Goal: Check status: Check status

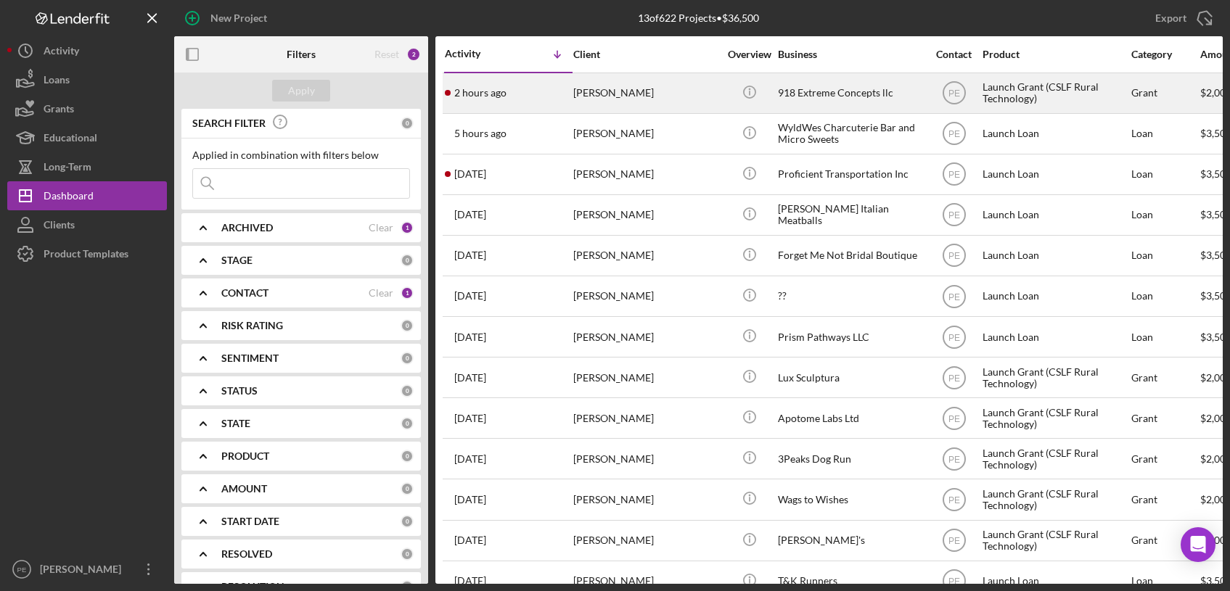
click at [617, 99] on div "[PERSON_NAME]" at bounding box center [645, 93] width 145 height 38
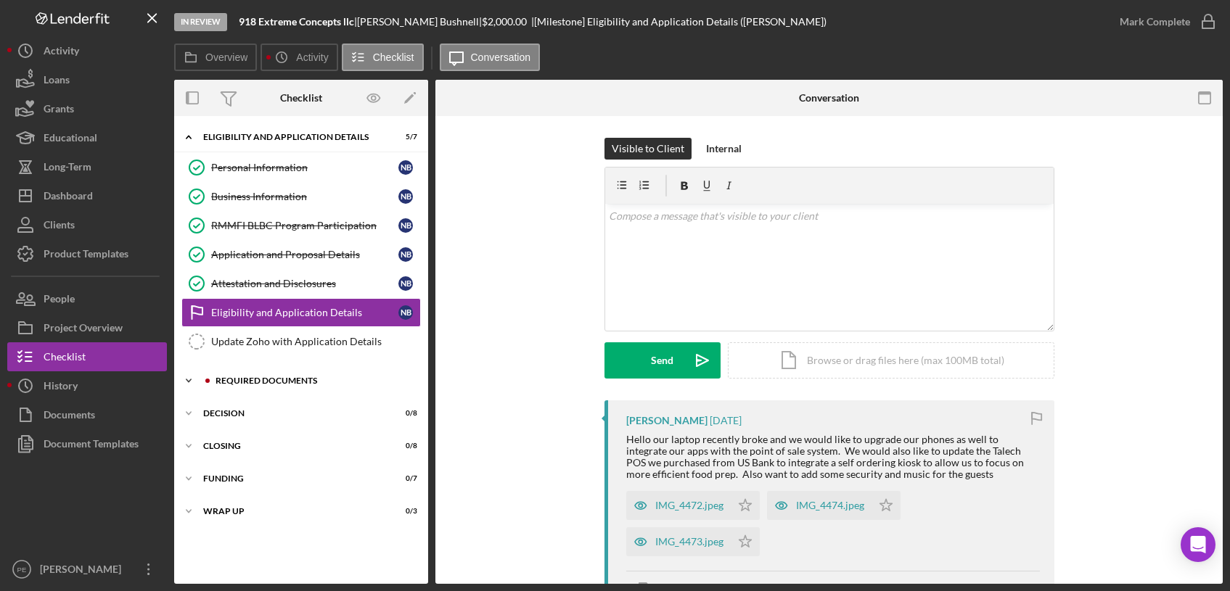
click at [284, 375] on div "Icon/Expander Required Documents 6 / 10" at bounding box center [301, 380] width 254 height 29
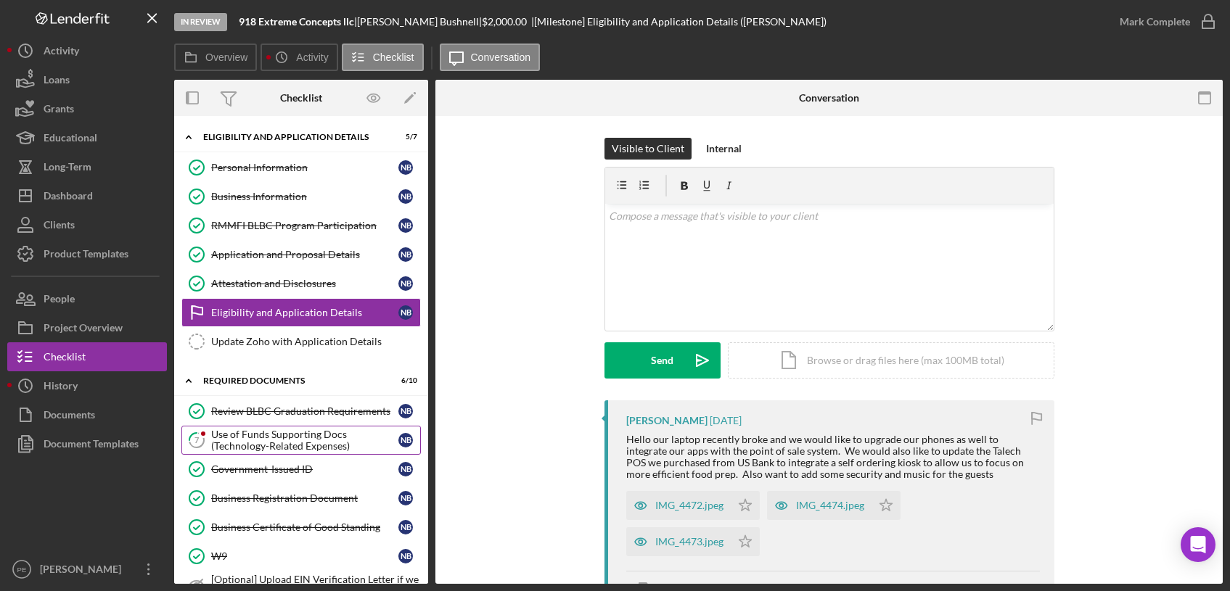
click at [287, 440] on div "Use of Funds Supporting Docs (Technology-Related Expenses)" at bounding box center [304, 440] width 187 height 23
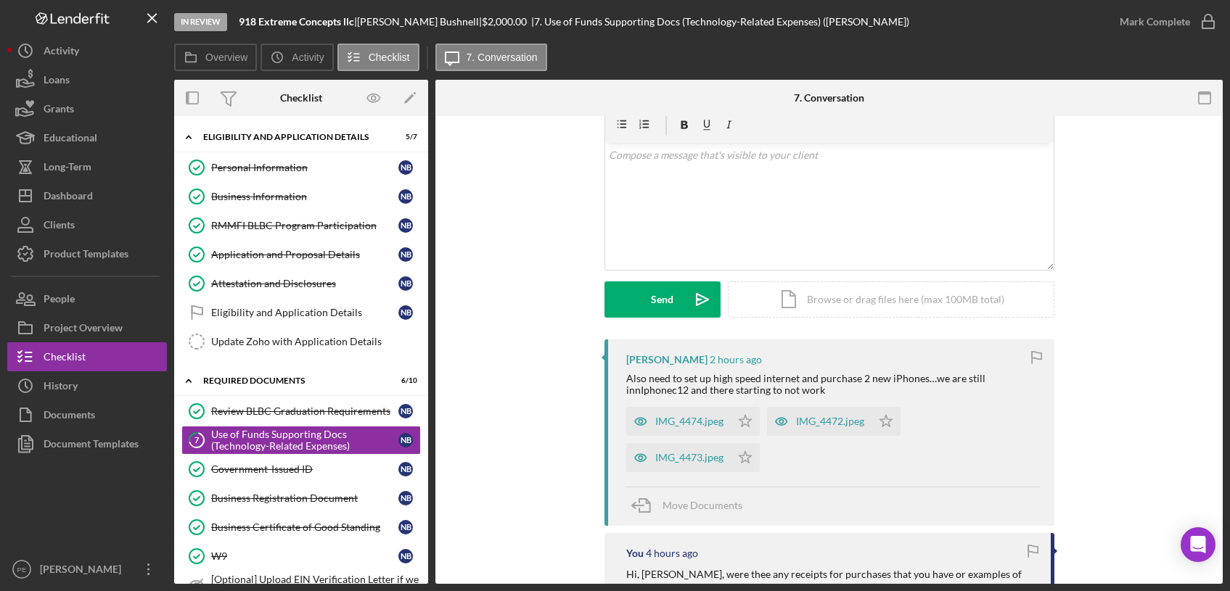
scroll to position [62, 0]
click at [681, 419] on div "IMG_4474.jpeg" at bounding box center [689, 420] width 68 height 12
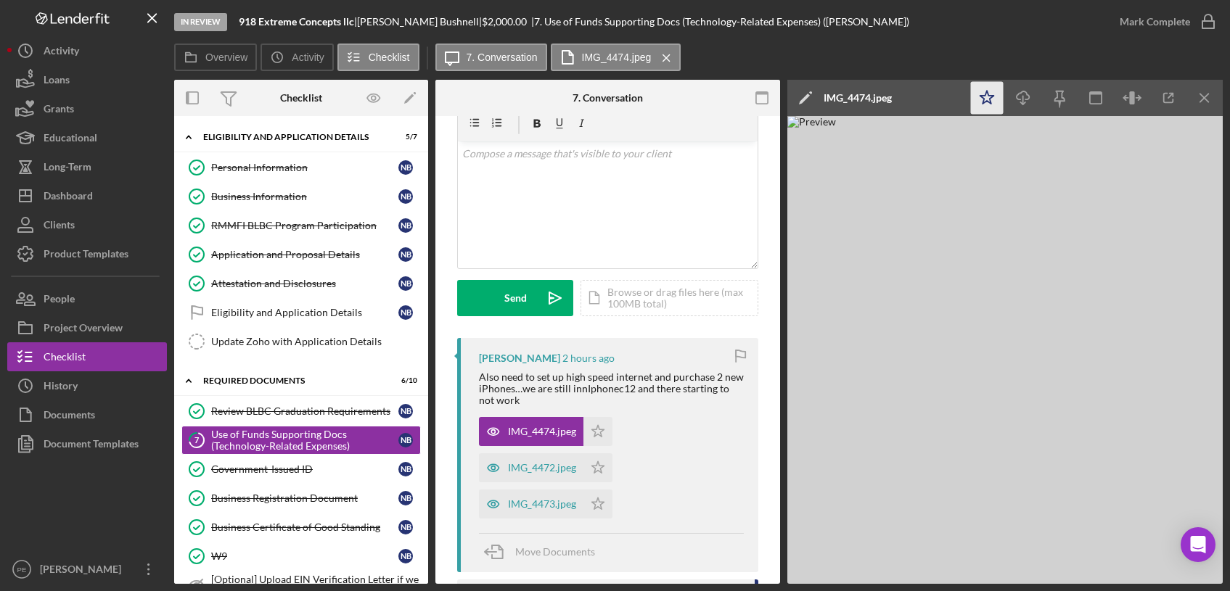
click at [990, 100] on icon "Icon/Star" at bounding box center [987, 98] width 33 height 33
click at [562, 480] on div "IMG_4472.jpeg" at bounding box center [531, 467] width 104 height 29
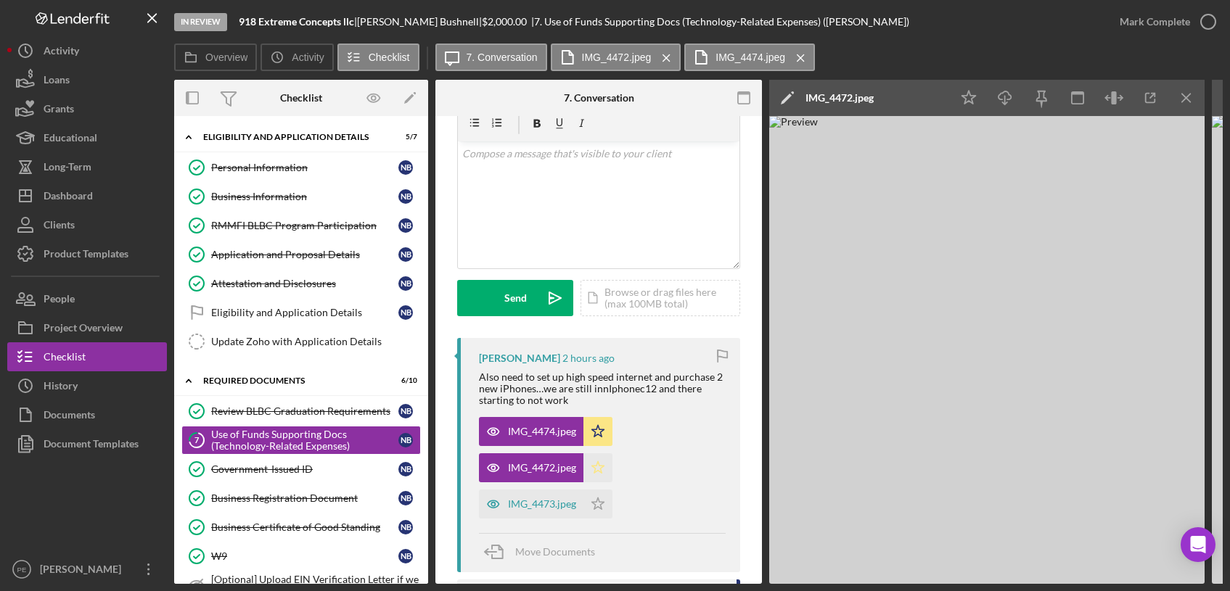
click at [591, 468] on icon "Icon/Star" at bounding box center [597, 467] width 29 height 29
click at [549, 504] on div "IMG_4473.jpeg" at bounding box center [542, 504] width 68 height 12
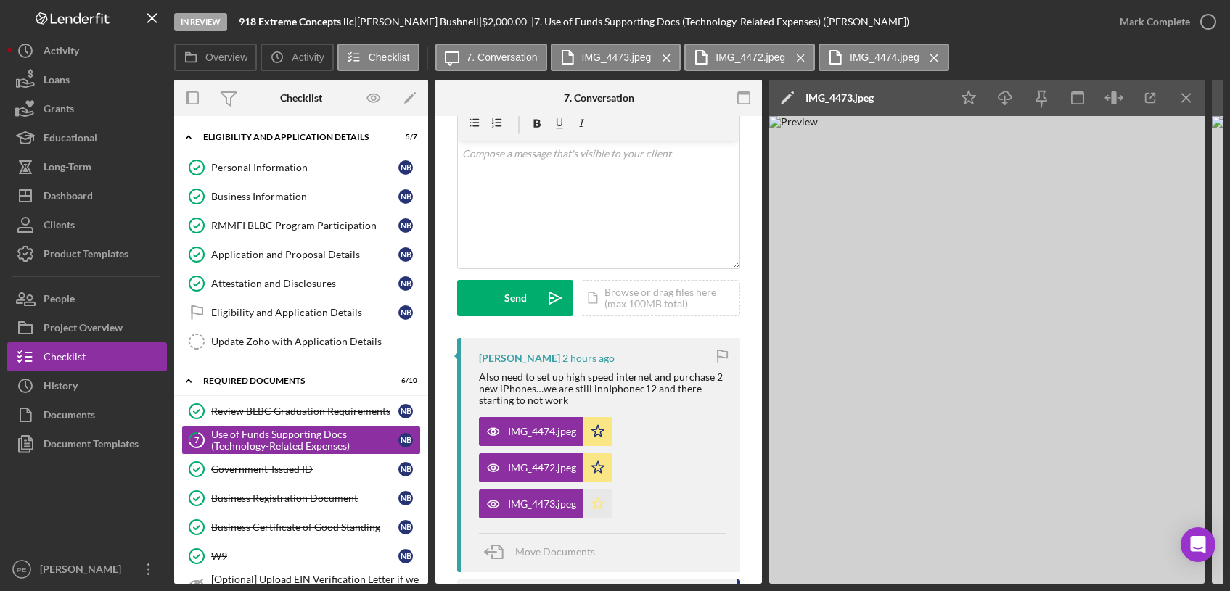
click at [588, 504] on icon "Icon/Star" at bounding box center [597, 504] width 29 height 29
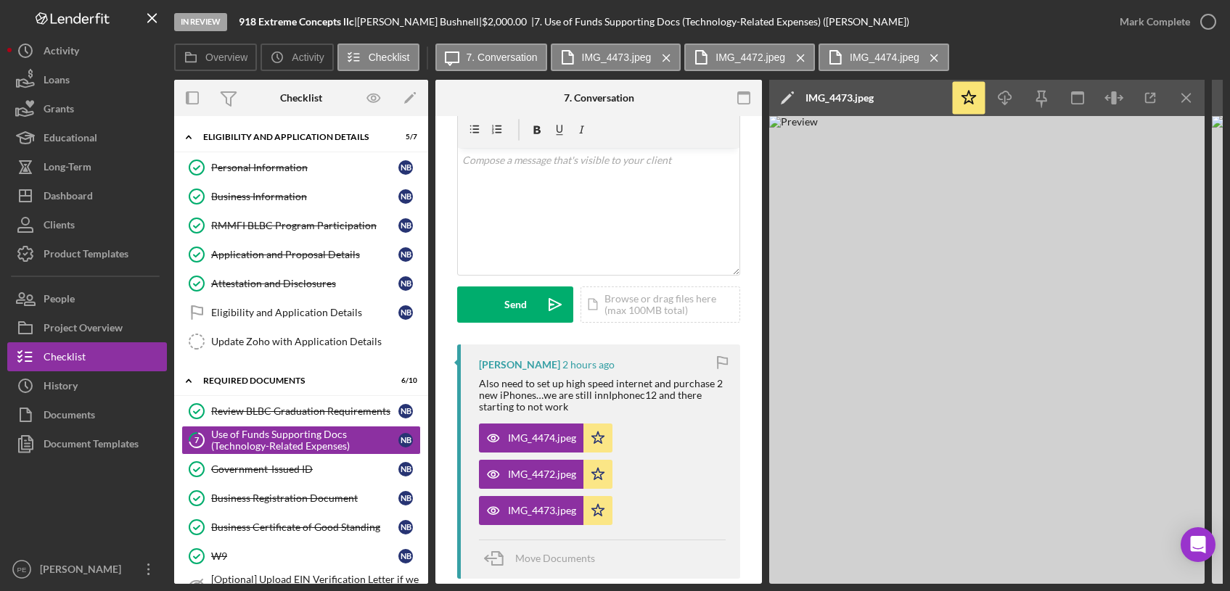
scroll to position [4, 0]
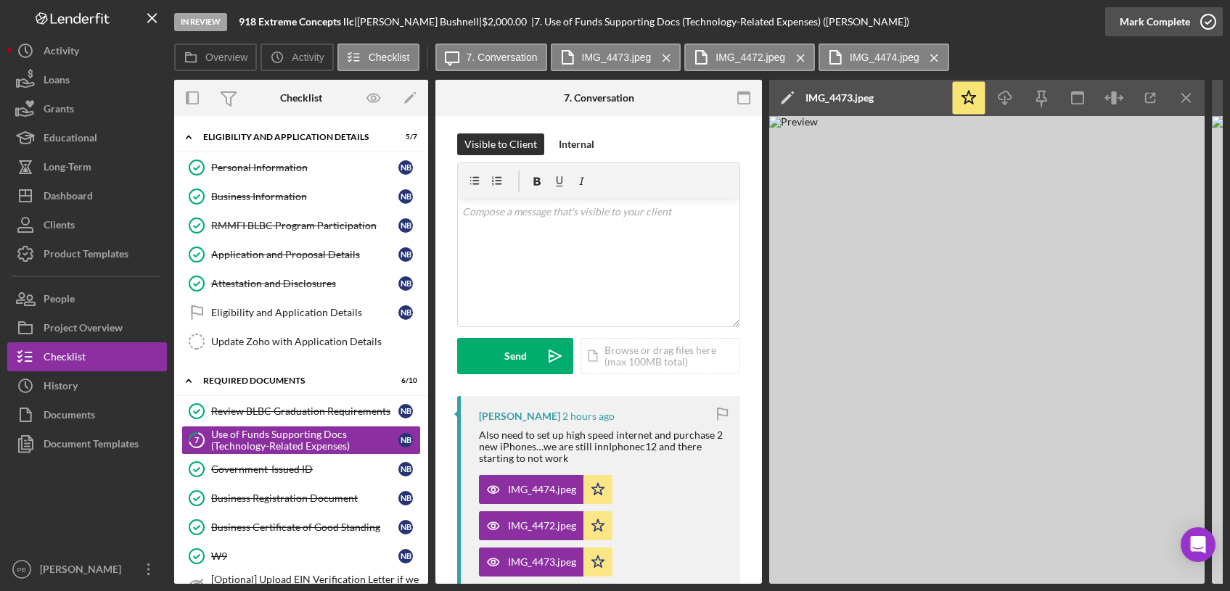
click at [1188, 25] on button "Mark Complete" at bounding box center [1164, 21] width 118 height 29
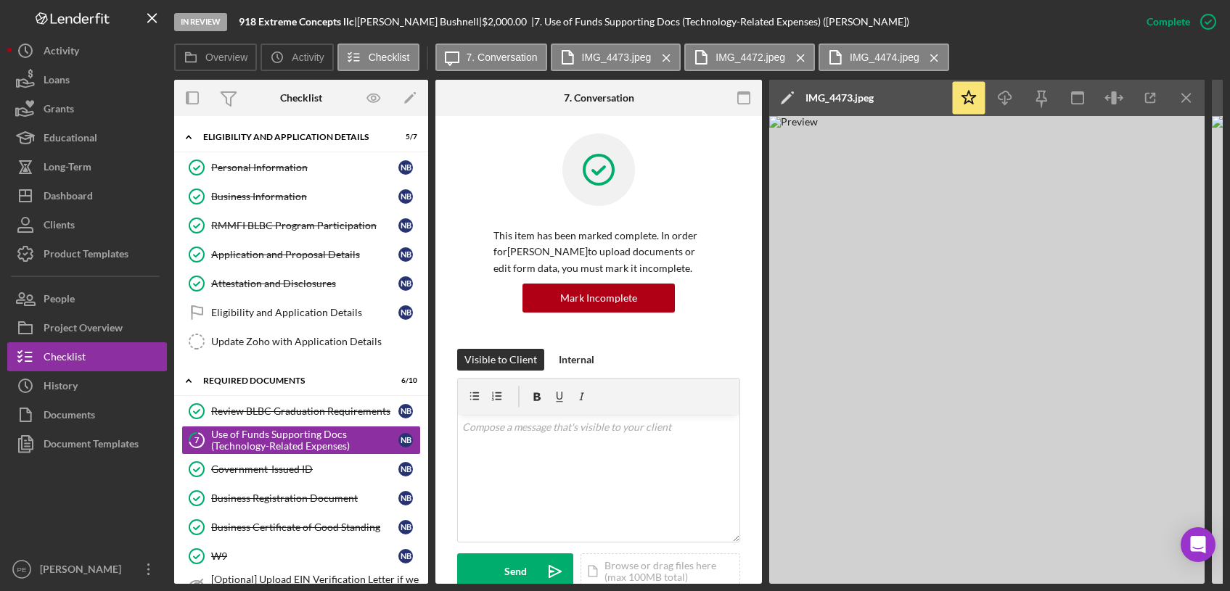
scroll to position [220, 0]
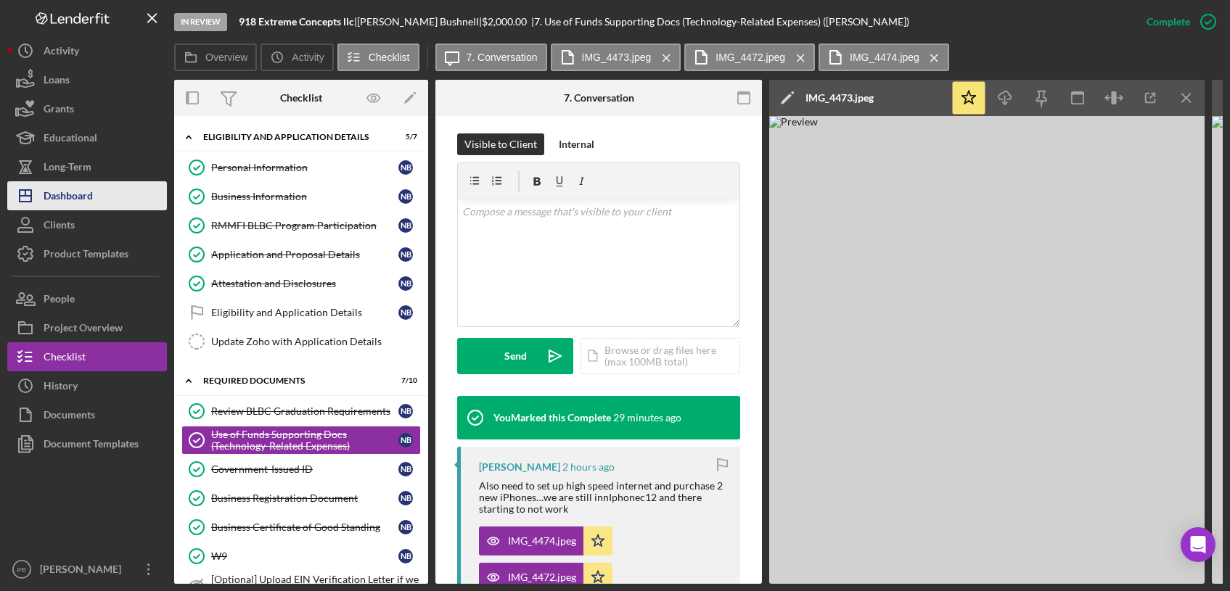
click at [68, 204] on div "Dashboard" at bounding box center [68, 197] width 49 height 33
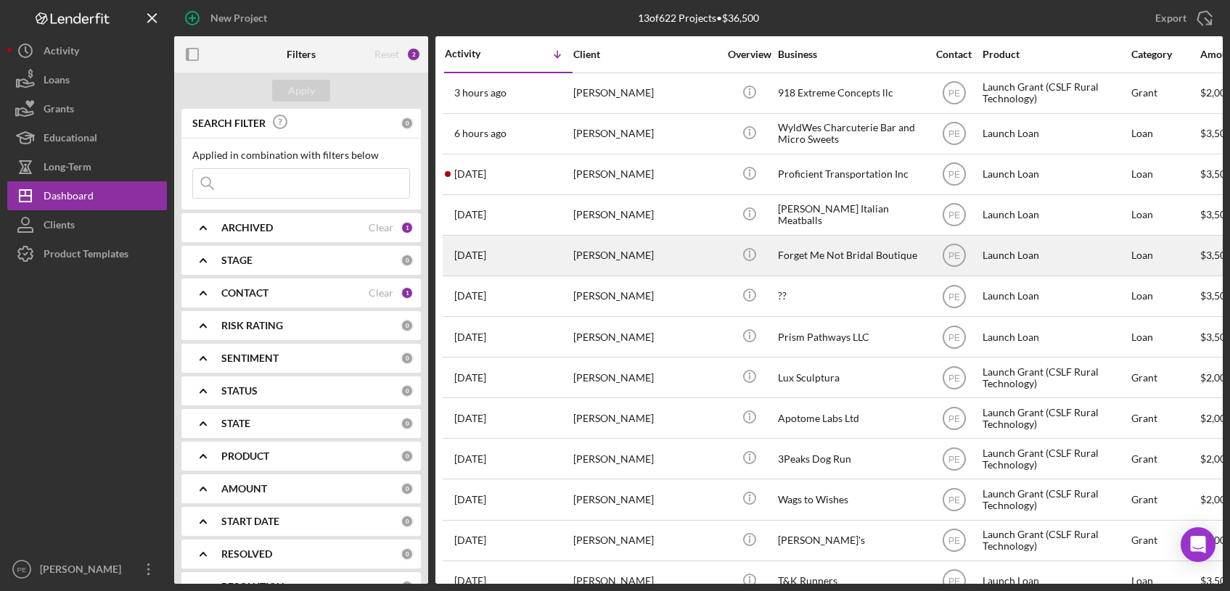
scroll to position [25, 0]
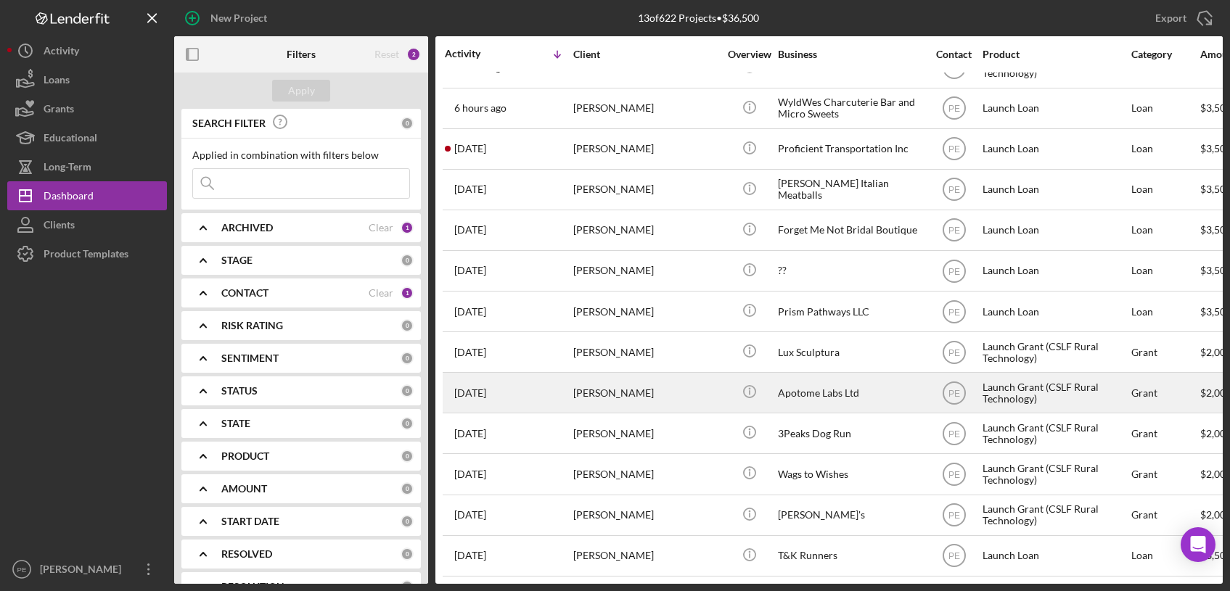
click at [604, 397] on div "[PERSON_NAME]" at bounding box center [645, 393] width 145 height 38
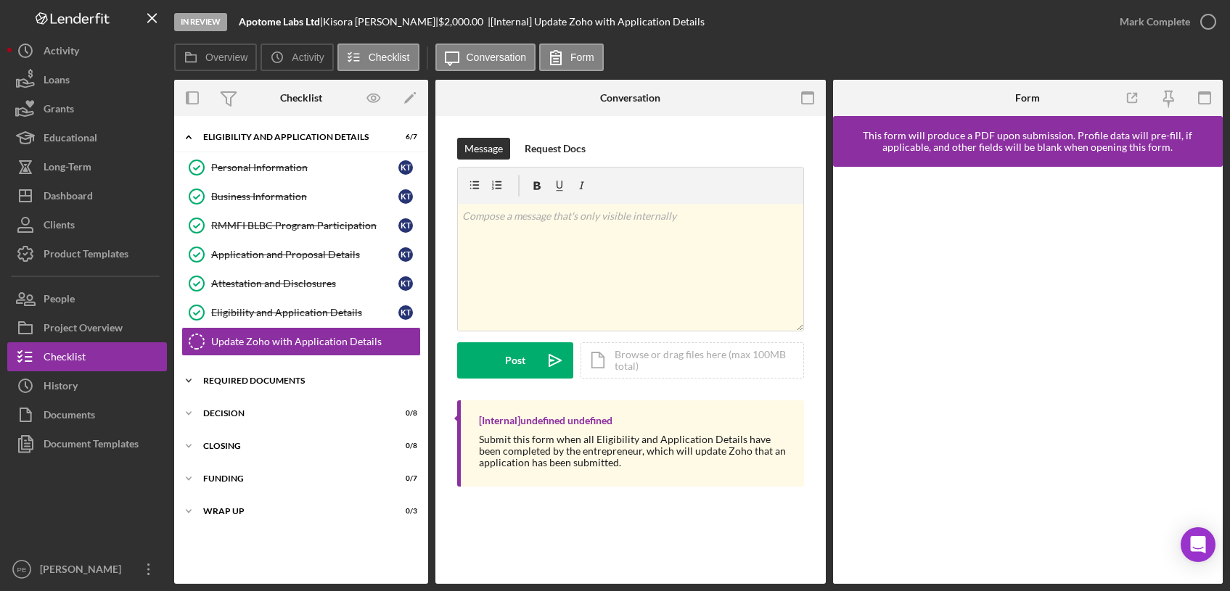
click at [283, 371] on div "Icon/Expander Required Documents 8 / 10" at bounding box center [301, 380] width 254 height 29
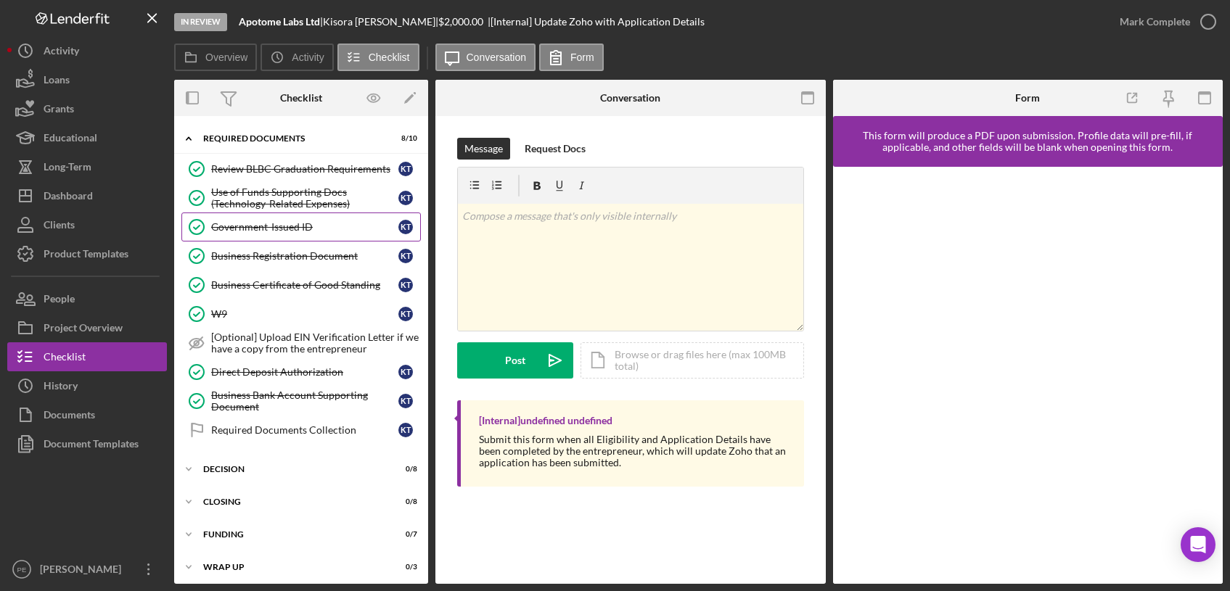
scroll to position [248, 0]
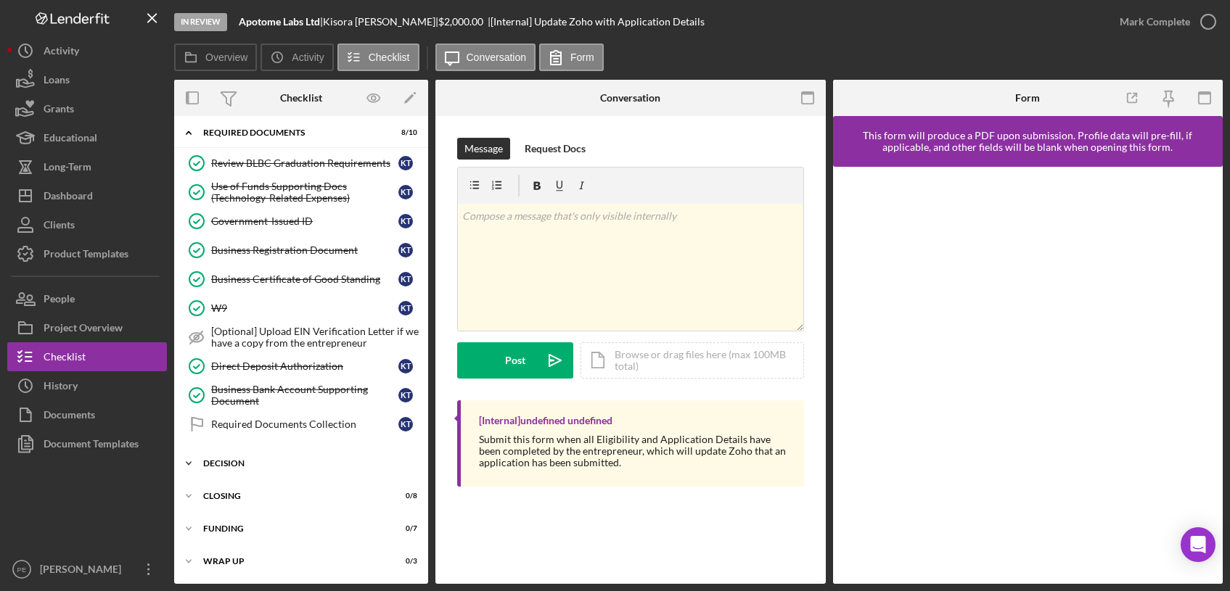
click at [265, 467] on div "Decision" at bounding box center [306, 463] width 207 height 9
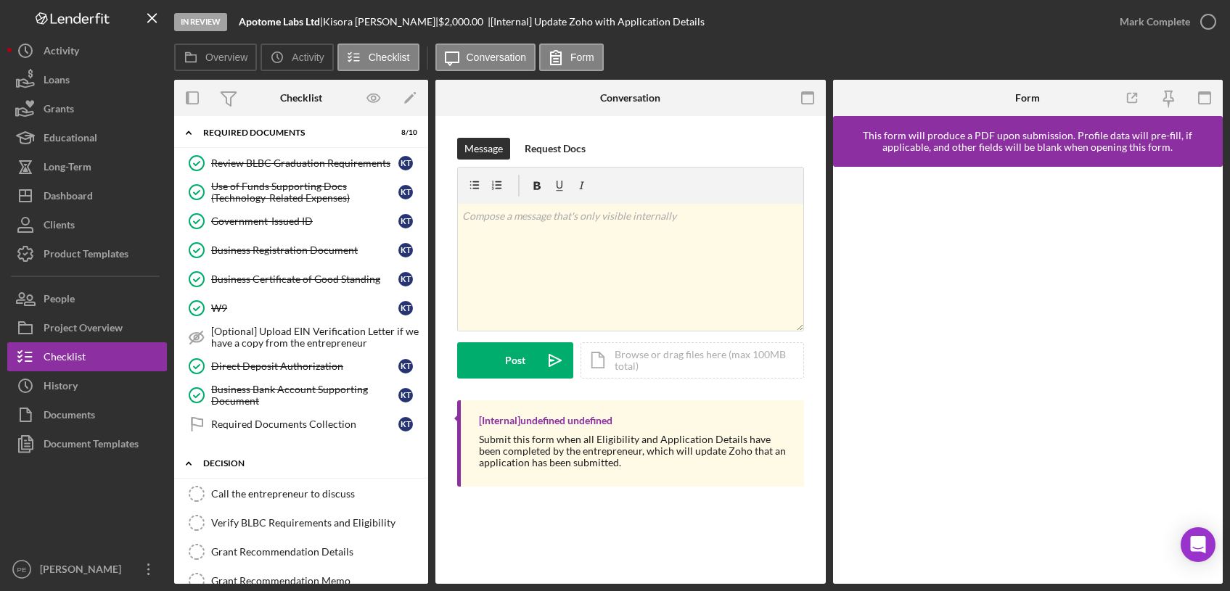
scroll to position [258, 0]
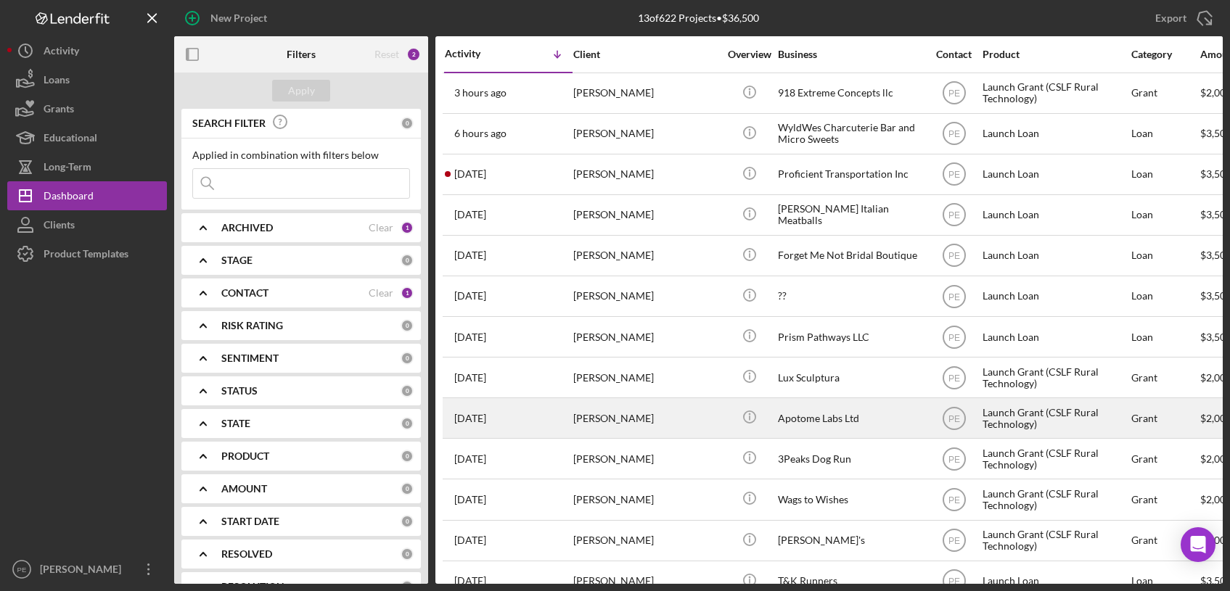
scroll to position [25, 0]
